Goal: Task Accomplishment & Management: Manage account settings

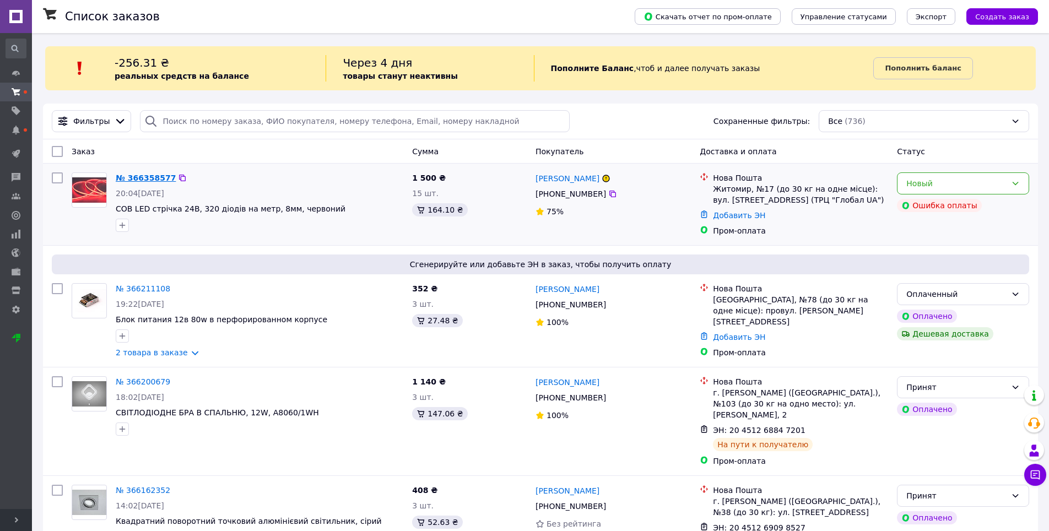
click at [163, 179] on link "№ 366358577" at bounding box center [146, 178] width 60 height 9
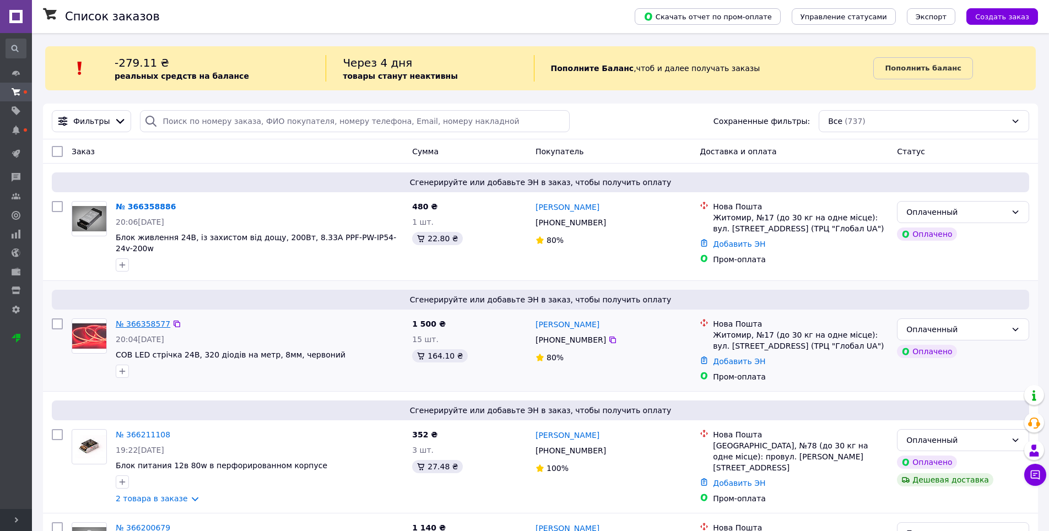
click at [138, 320] on link "№ 366358577" at bounding box center [143, 324] width 55 height 9
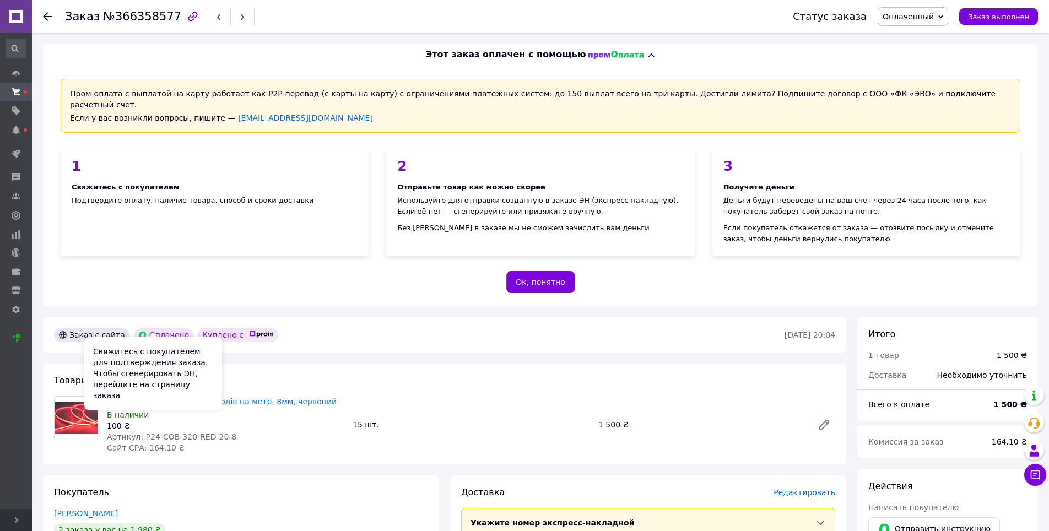
scroll to position [110, 0]
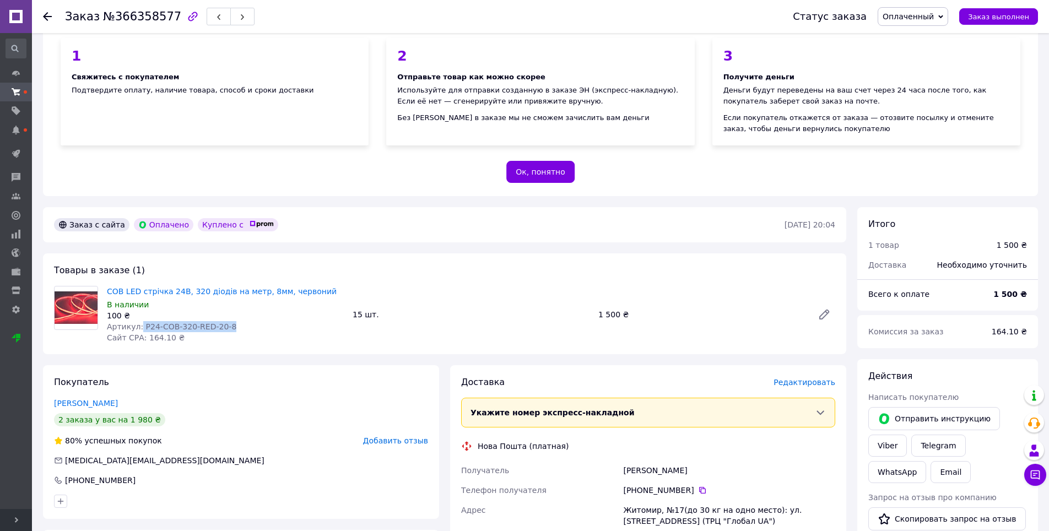
drag, startPoint x: 139, startPoint y: 316, endPoint x: 231, endPoint y: 317, distance: 91.5
click at [231, 321] on div "Артикул: P24-COB-320-RED-20-8" at bounding box center [225, 326] width 237 height 11
copy span "P24-COB-320-RED-20-8"
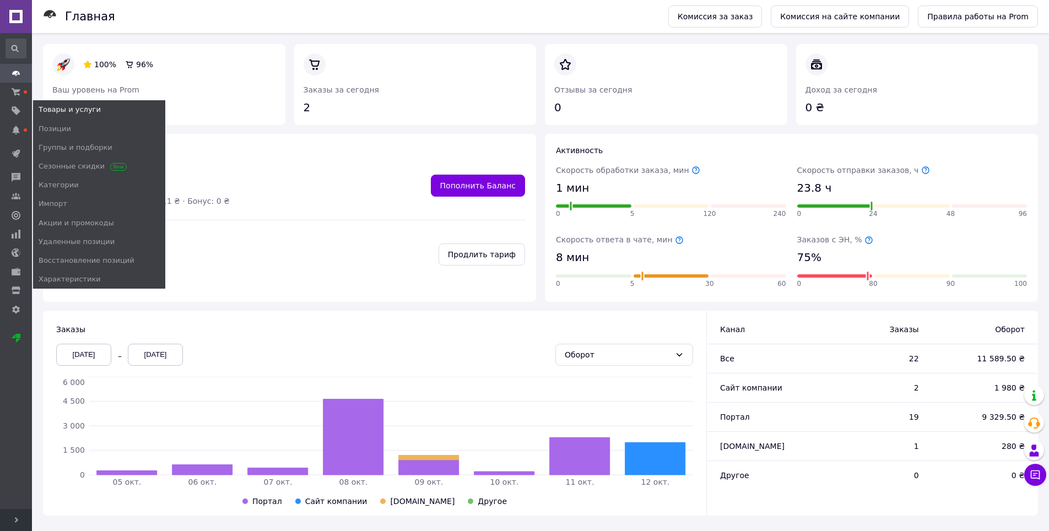
click at [64, 112] on span "Товары и услуги" at bounding box center [70, 110] width 62 height 10
click at [60, 132] on span "Позиции" at bounding box center [55, 129] width 33 height 10
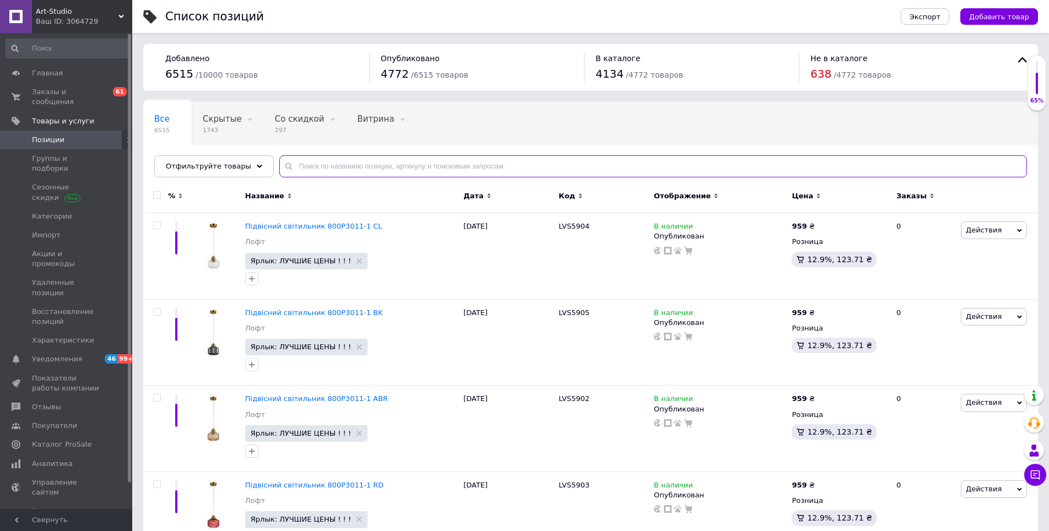
click at [315, 168] on input "text" at bounding box center [653, 166] width 748 height 22
paste input "7099/1000G"
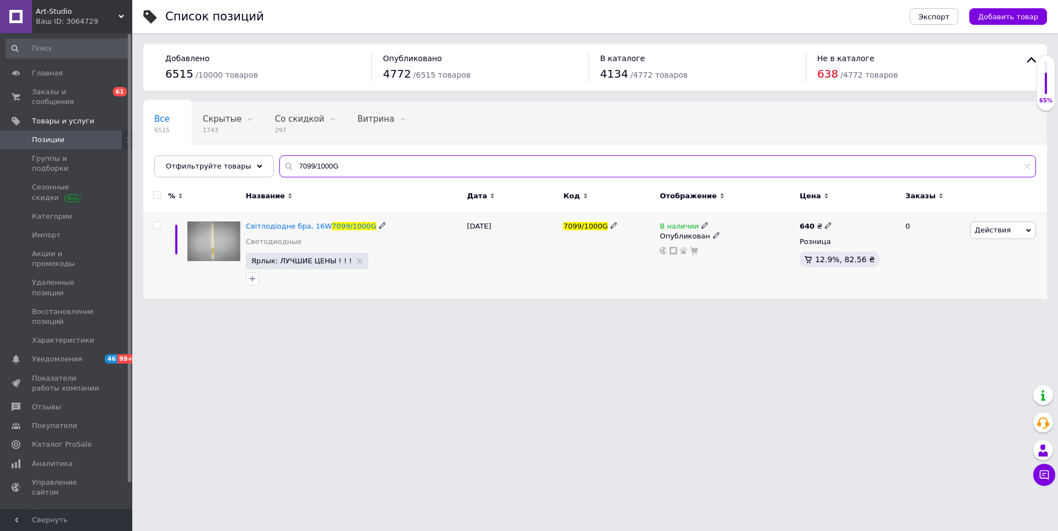
type input "7099/1000G"
click at [682, 226] on span "В наличии" at bounding box center [679, 228] width 39 height 12
click at [728, 233] on li "Нет в наличии" at bounding box center [765, 234] width 105 height 15
click at [653, 252] on div "7099/1000G" at bounding box center [608, 256] width 96 height 86
click at [688, 229] on span "Нет в наличии" at bounding box center [687, 228] width 55 height 12
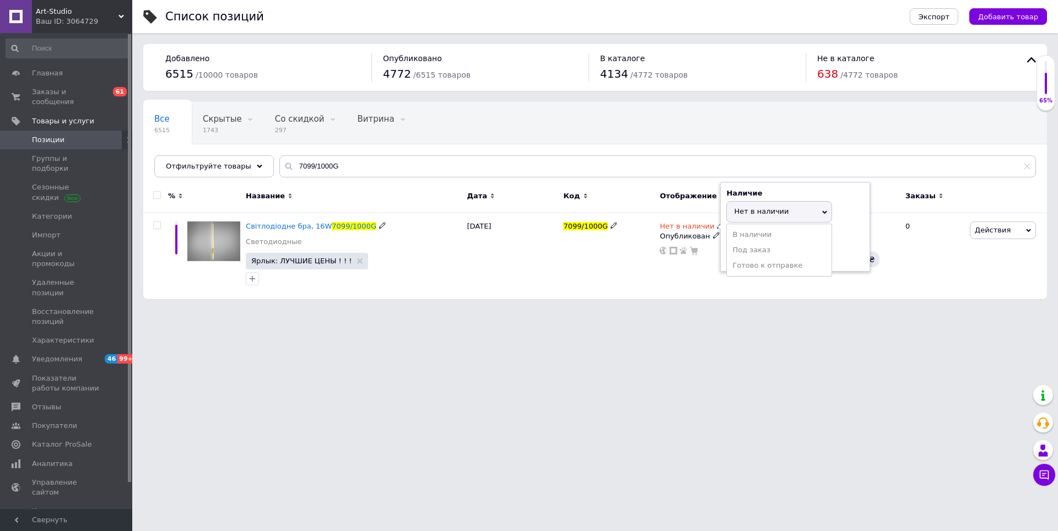
click at [734, 235] on li "В наличии" at bounding box center [779, 234] width 105 height 15
click at [640, 243] on div "7099/1000G" at bounding box center [608, 256] width 96 height 86
